Goal: Task Accomplishment & Management: Manage account settings

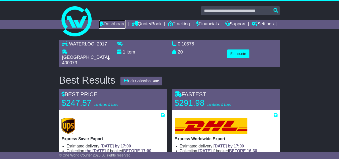
click at [126, 24] on link "Dashboard" at bounding box center [112, 24] width 27 height 9
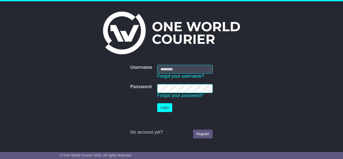
click at [201, 70] on input "Username" at bounding box center [185, 69] width 56 height 9
type input "**********"
click at [168, 108] on button "Login" at bounding box center [164, 107] width 15 height 9
